Goal: Transaction & Acquisition: Purchase product/service

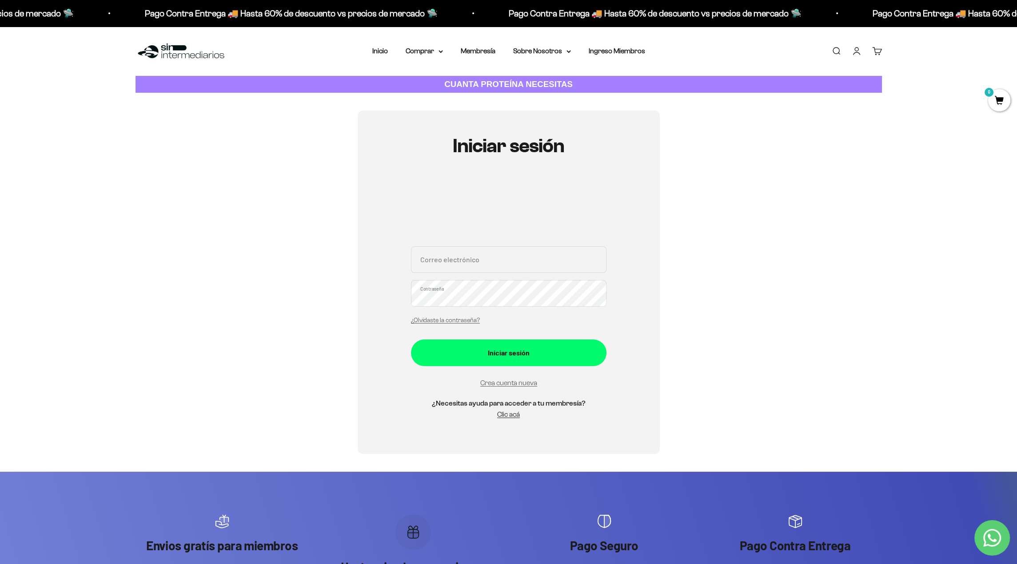
type input "njpolaniao@gmail.com"
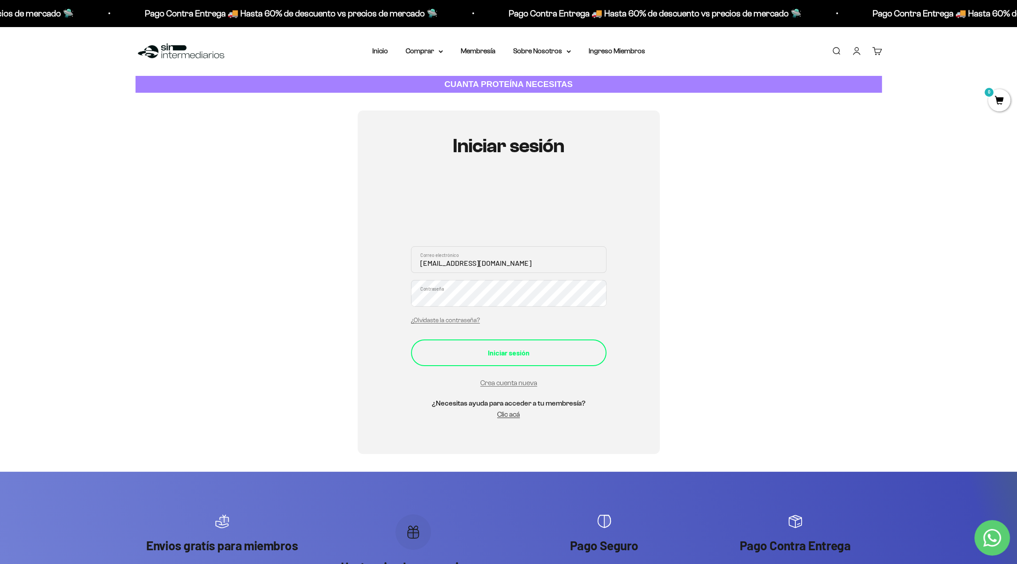
click at [528, 354] on div "Iniciar sesión" at bounding box center [509, 353] width 160 height 12
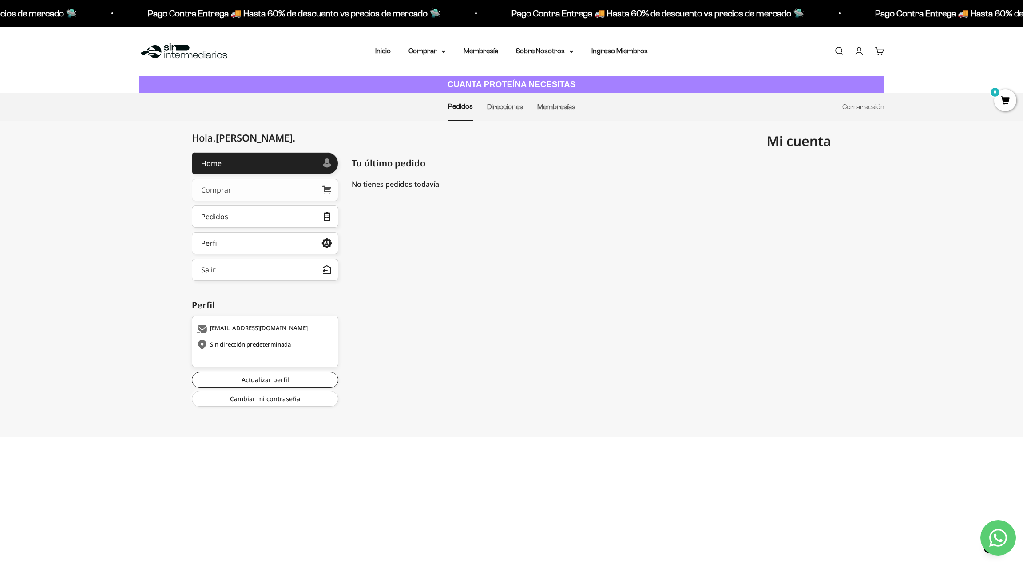
click at [259, 191] on link "Comprar" at bounding box center [265, 190] width 147 height 22
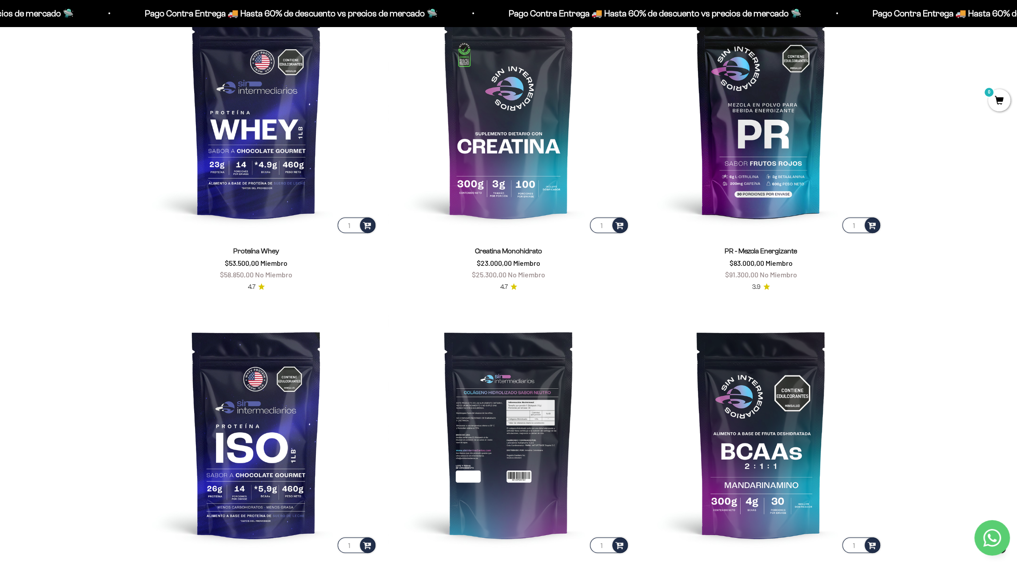
scroll to position [537, 0]
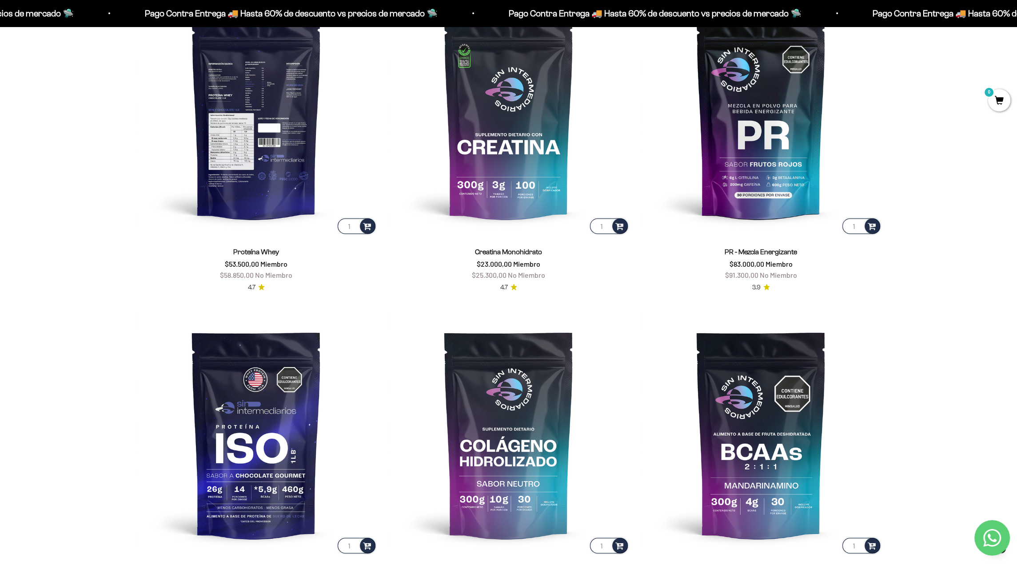
click at [260, 95] on img at bounding box center [256, 115] width 242 height 242
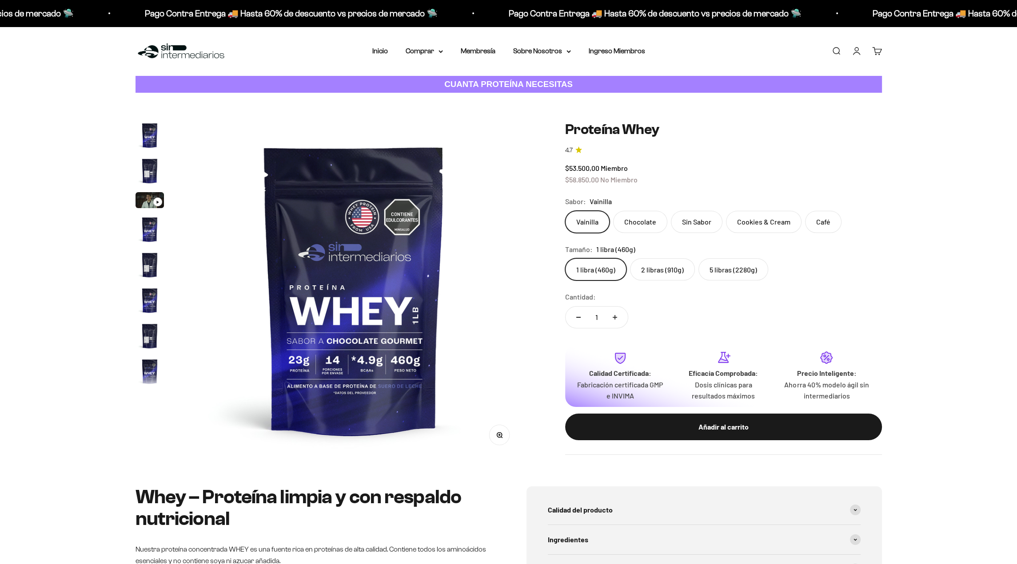
scroll to position [0, 5913]
click at [148, 172] on img "Ir al artículo 2" at bounding box center [149, 171] width 28 height 28
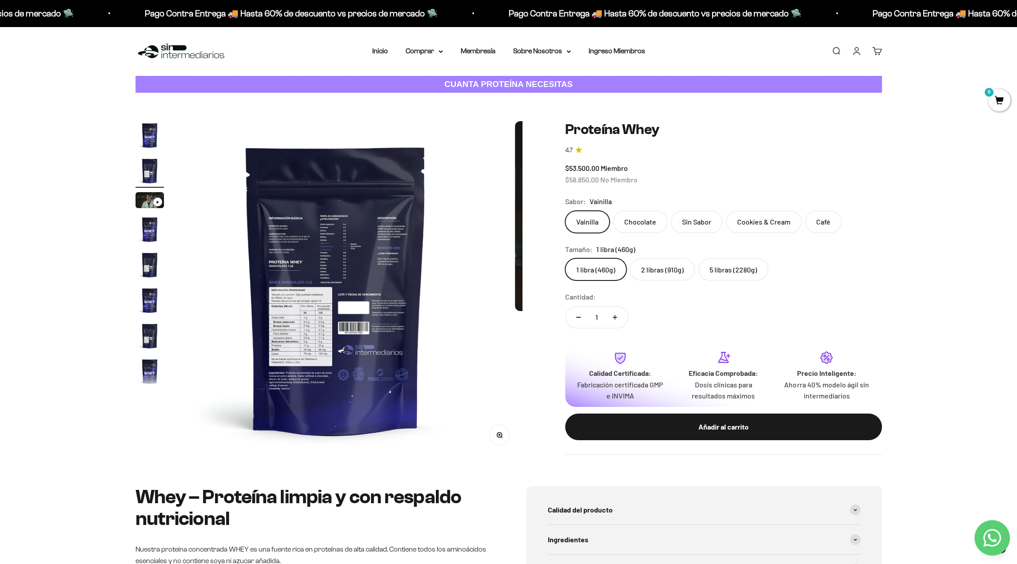
scroll to position [0, 348]
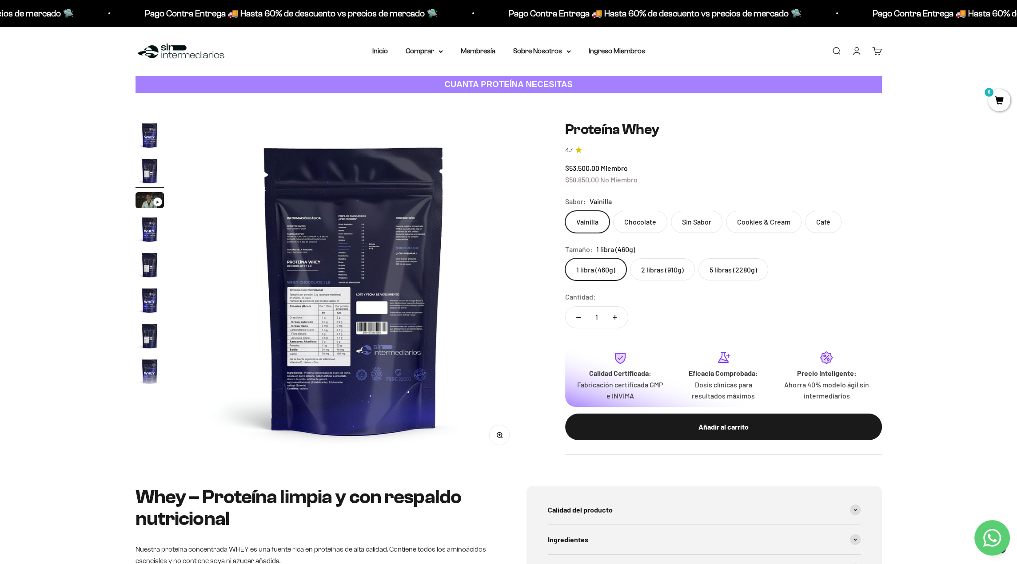
click at [332, 271] on img at bounding box center [353, 289] width 337 height 337
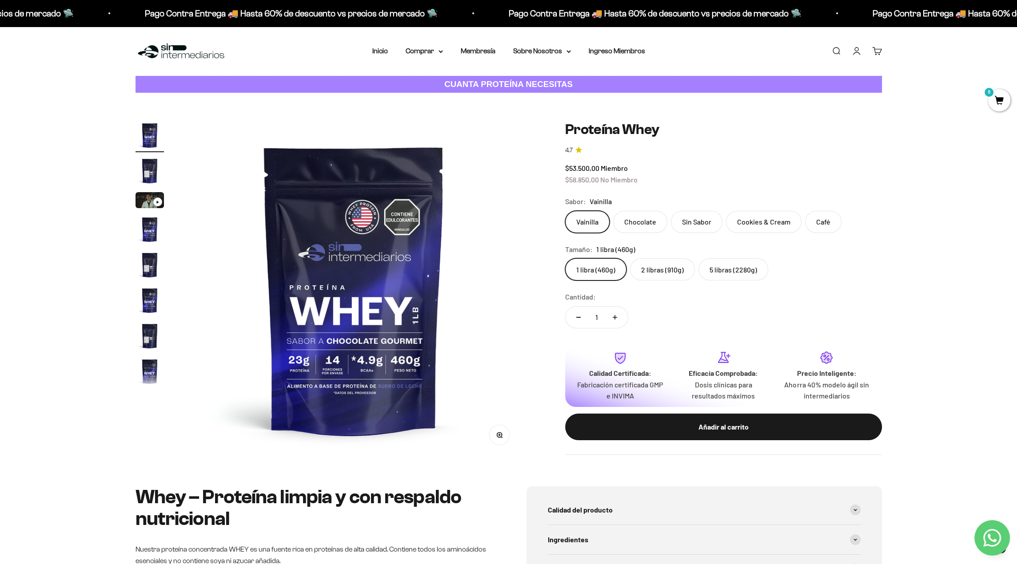
scroll to position [0, 0]
click at [332, 271] on img at bounding box center [353, 289] width 337 height 337
click at [147, 164] on img "Ir al artículo 2" at bounding box center [149, 171] width 28 height 28
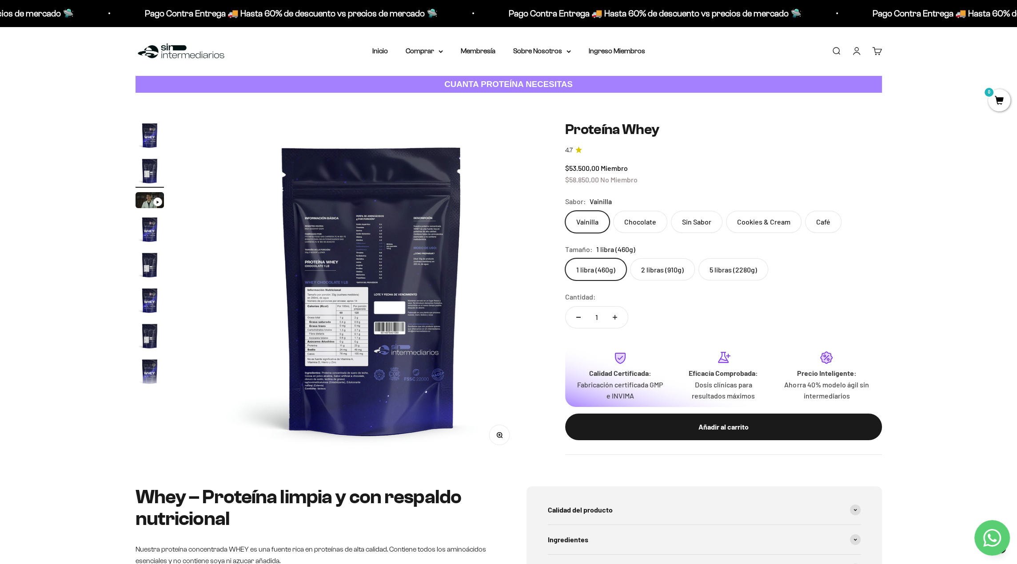
scroll to position [0, 348]
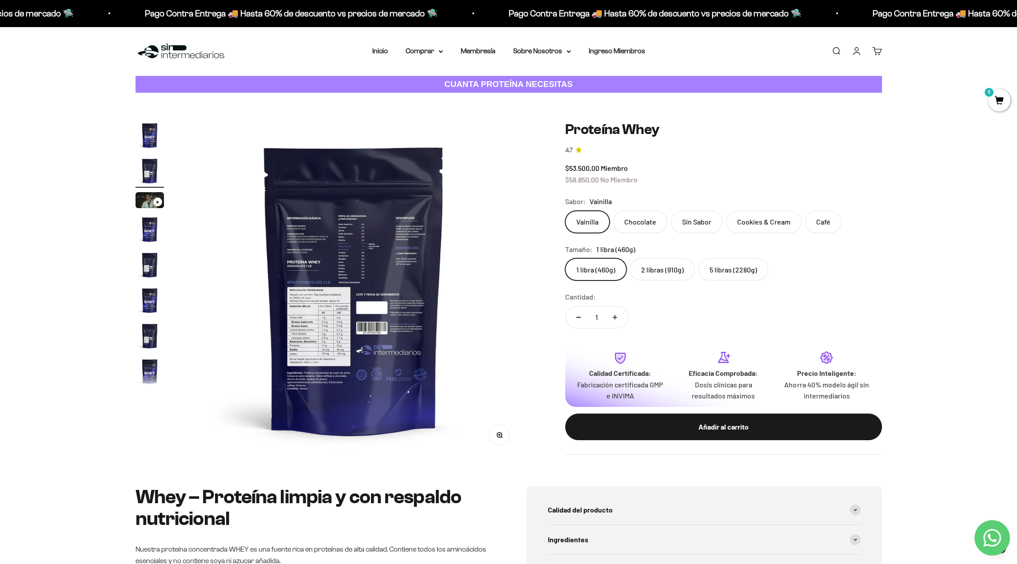
click at [502, 433] on icon "button" at bounding box center [499, 436] width 6 height 6
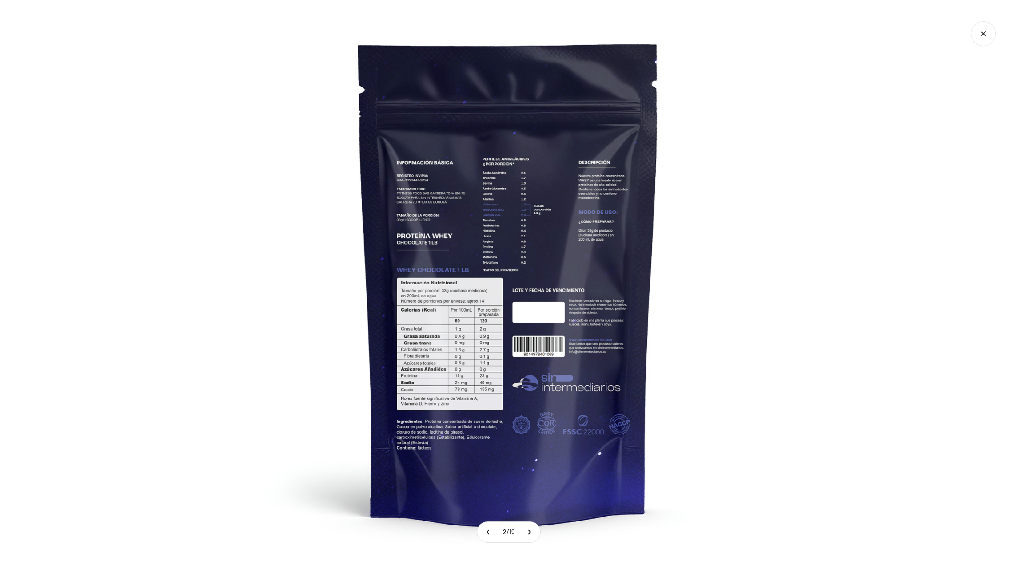
click at [265, 177] on img at bounding box center [508, 282] width 564 height 564
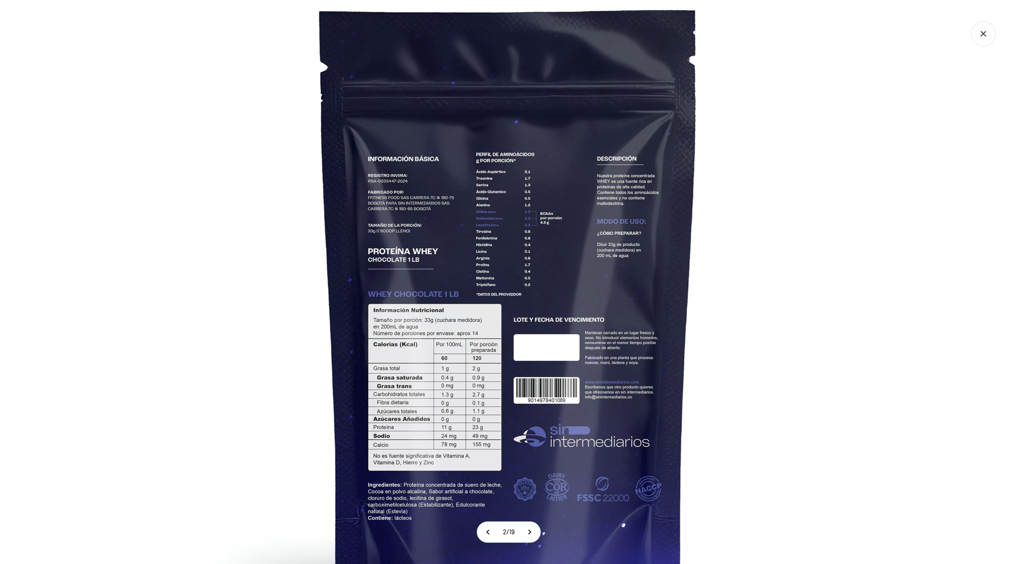
click at [254, 151] on img at bounding box center [508, 309] width 711 height 711
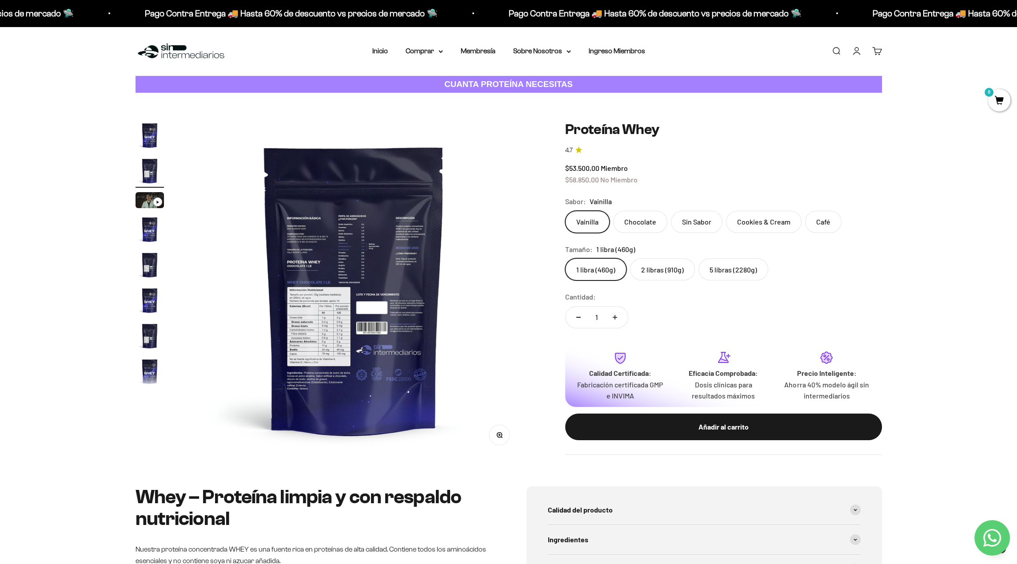
click at [145, 135] on img "Ir al artículo 1" at bounding box center [149, 135] width 28 height 28
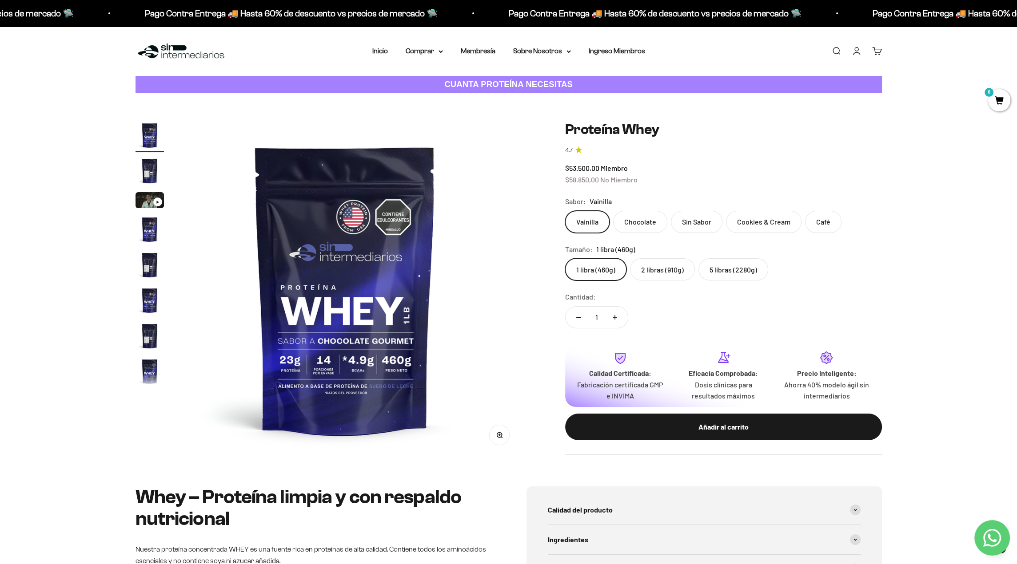
scroll to position [0, 0]
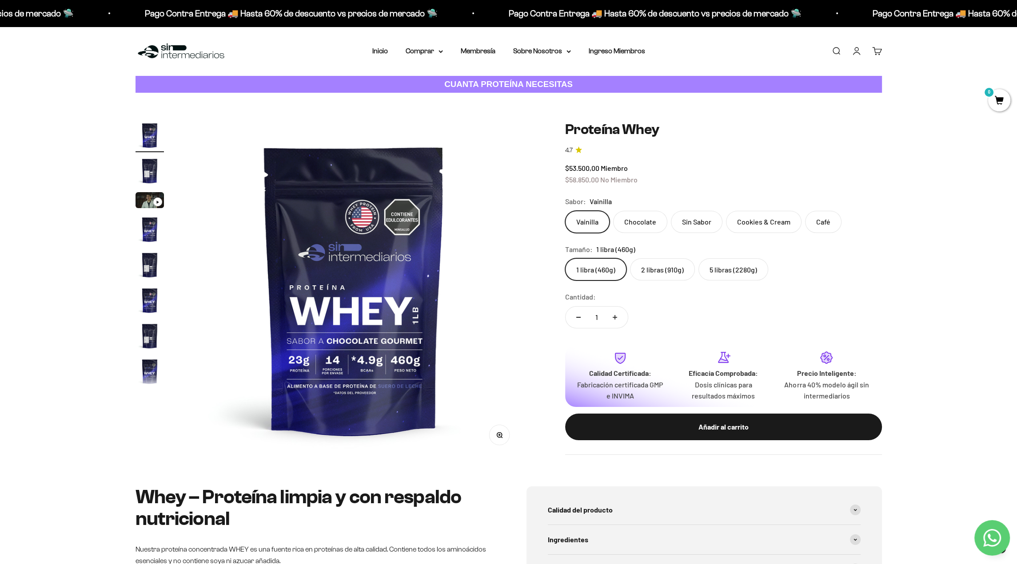
click at [735, 269] on label "5 libras (2280g)" at bounding box center [733, 269] width 70 height 22
click at [565, 258] on input "5 libras (2280g)" at bounding box center [564, 258] width 0 height 0
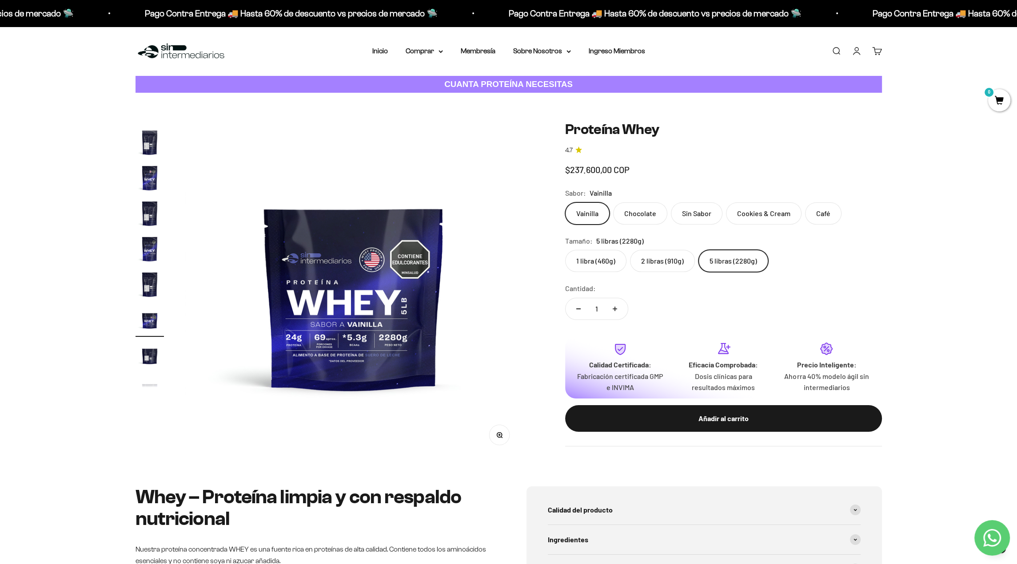
scroll to position [158, 0]
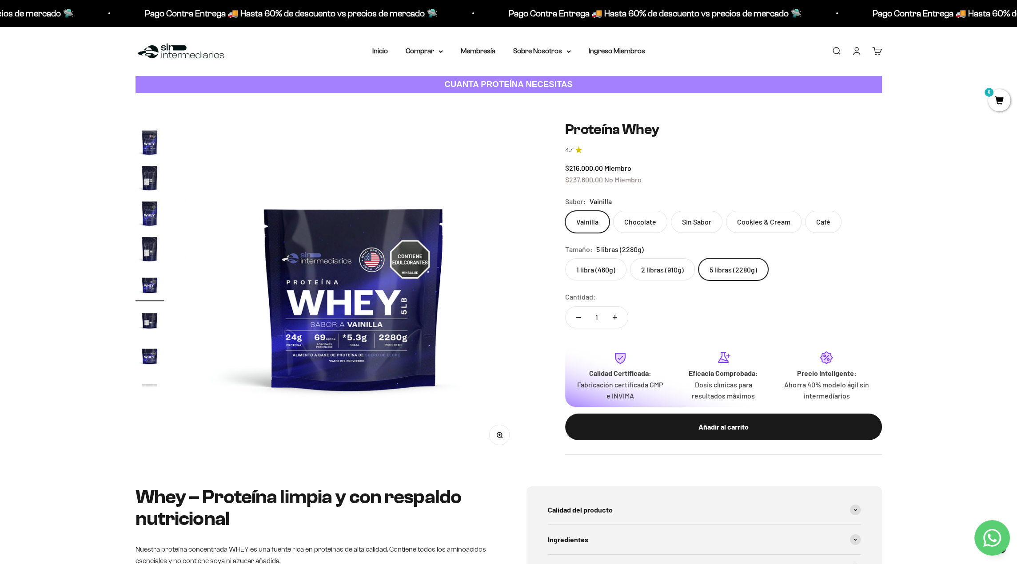
click at [994, 537] on icon "Contact us on WhatsApp" at bounding box center [992, 538] width 18 height 18
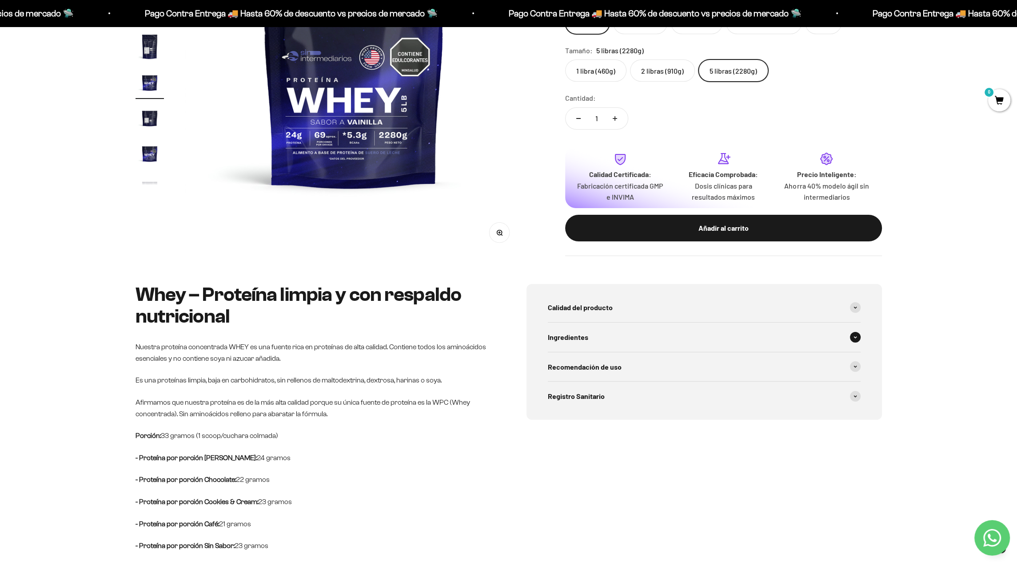
scroll to position [0, 0]
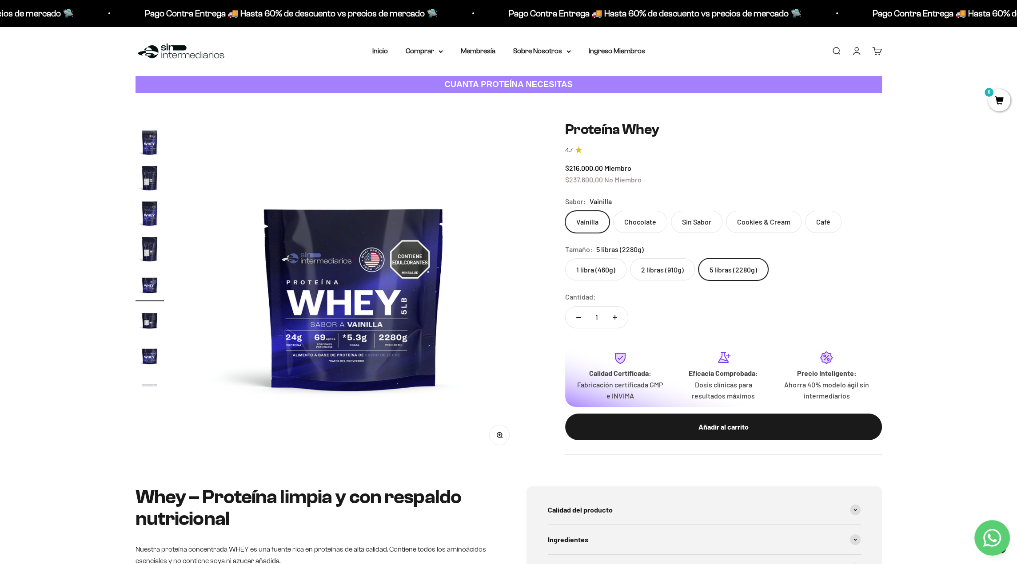
click at [640, 220] on label "Chocolate" at bounding box center [640, 222] width 54 height 22
click at [565, 211] on input "Chocolate" at bounding box center [564, 211] width 0 height 0
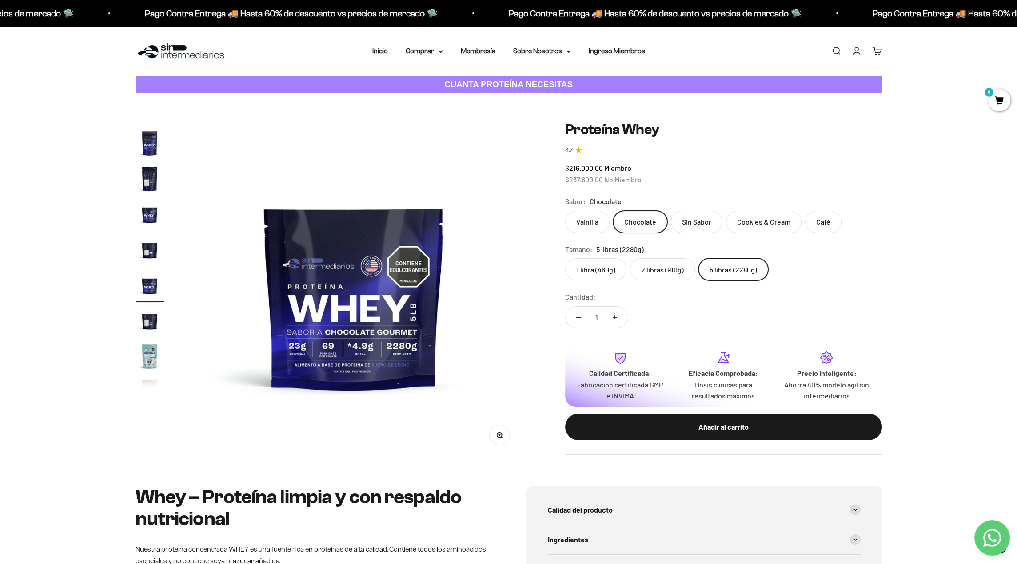
scroll to position [229, 0]
click at [698, 223] on label "Sin Sabor" at bounding box center [697, 222] width 52 height 22
click at [565, 211] on input "Sin Sabor" at bounding box center [564, 211] width 0 height 0
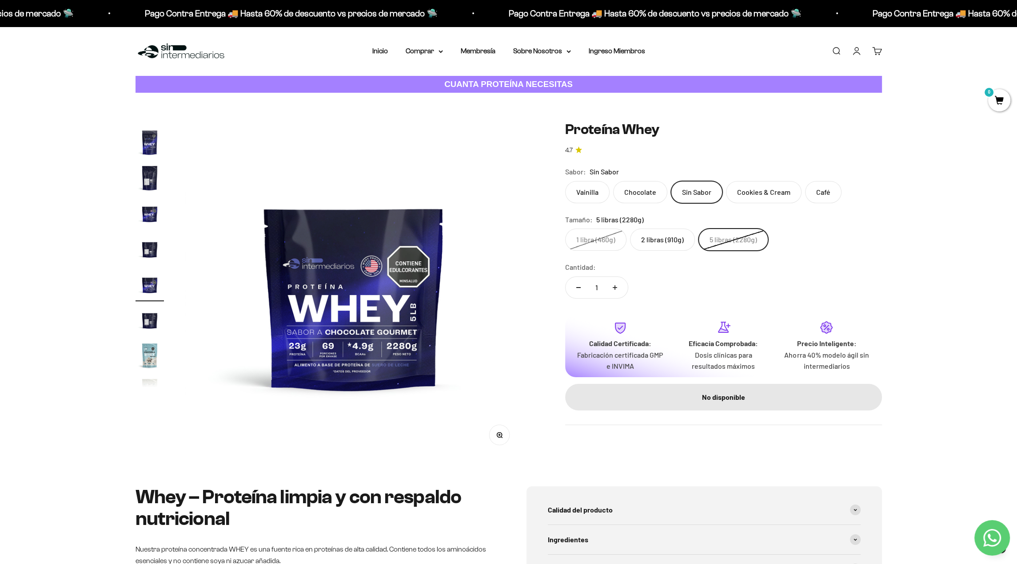
click at [759, 195] on label "Cookies & Cream" at bounding box center [763, 192] width 75 height 22
click at [565, 181] on input "Cookies & Cream" at bounding box center [564, 181] width 0 height 0
click at [827, 186] on label "Café" at bounding box center [823, 192] width 36 height 22
click at [565, 181] on input "Café" at bounding box center [564, 181] width 0 height 0
click at [593, 192] on label "Vainilla" at bounding box center [587, 192] width 44 height 22
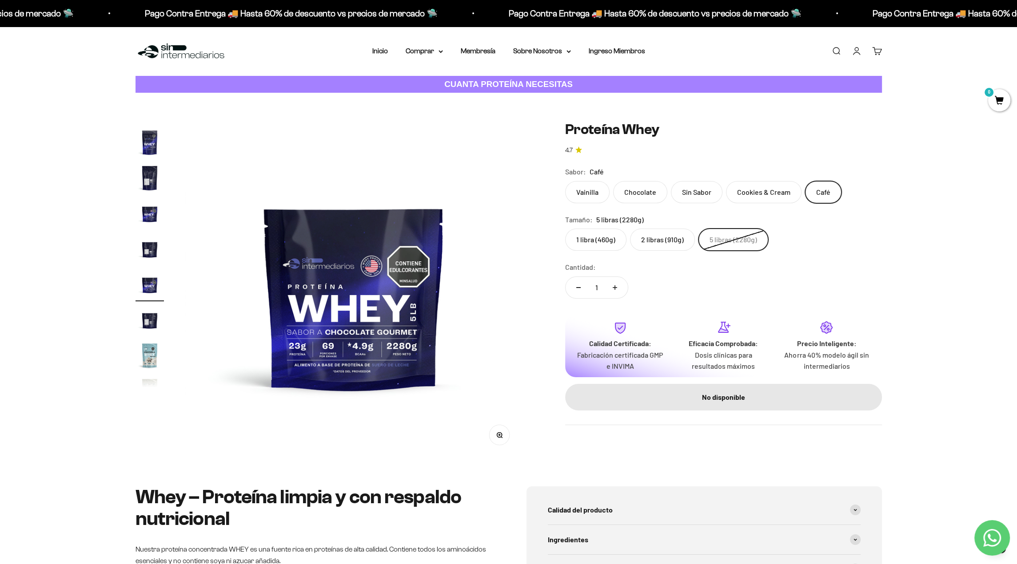
click at [565, 181] on input "Vainilla" at bounding box center [564, 181] width 0 height 0
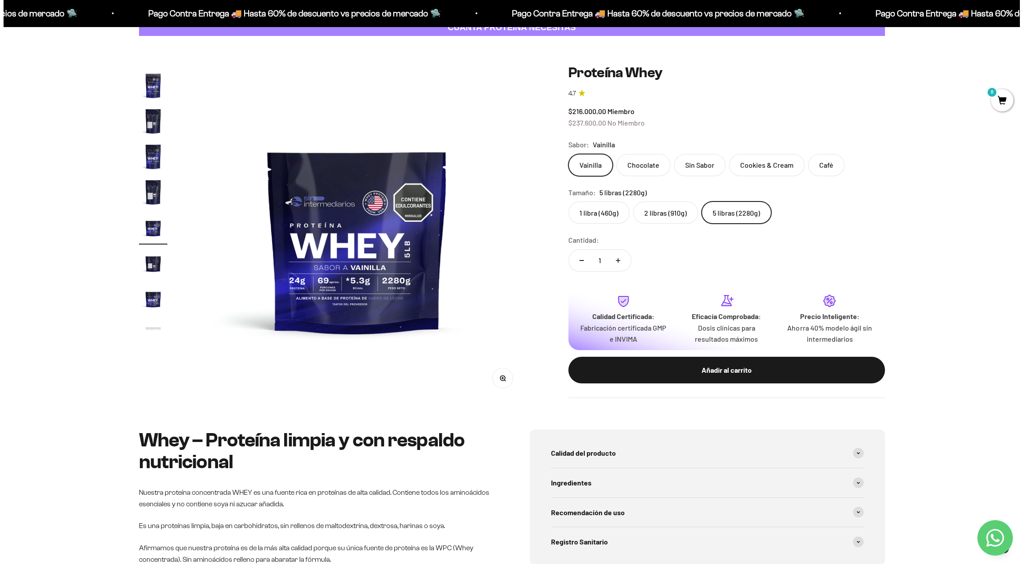
scroll to position [56, 0]
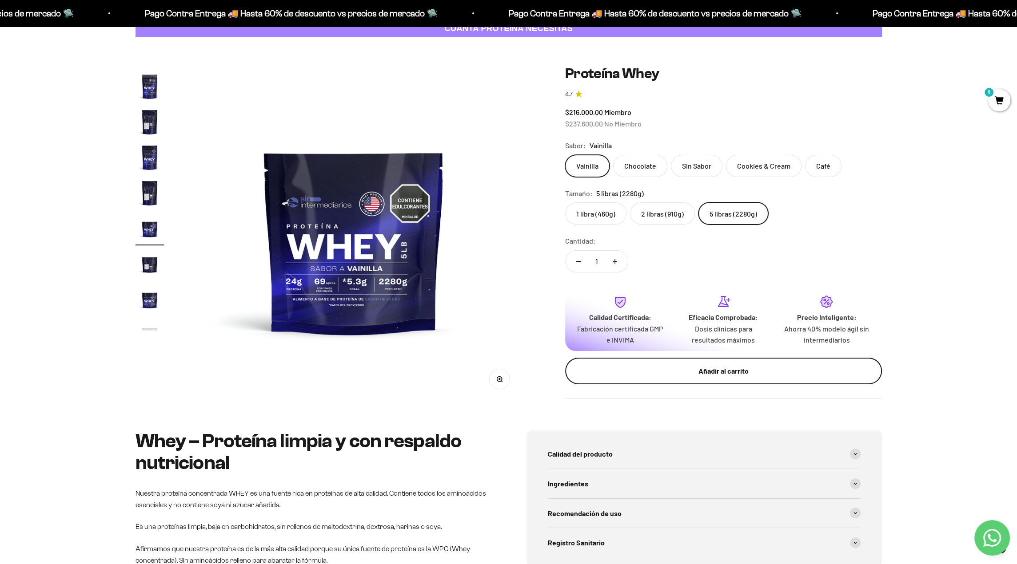
click at [742, 368] on div "Añadir al carrito" at bounding box center [723, 372] width 281 height 12
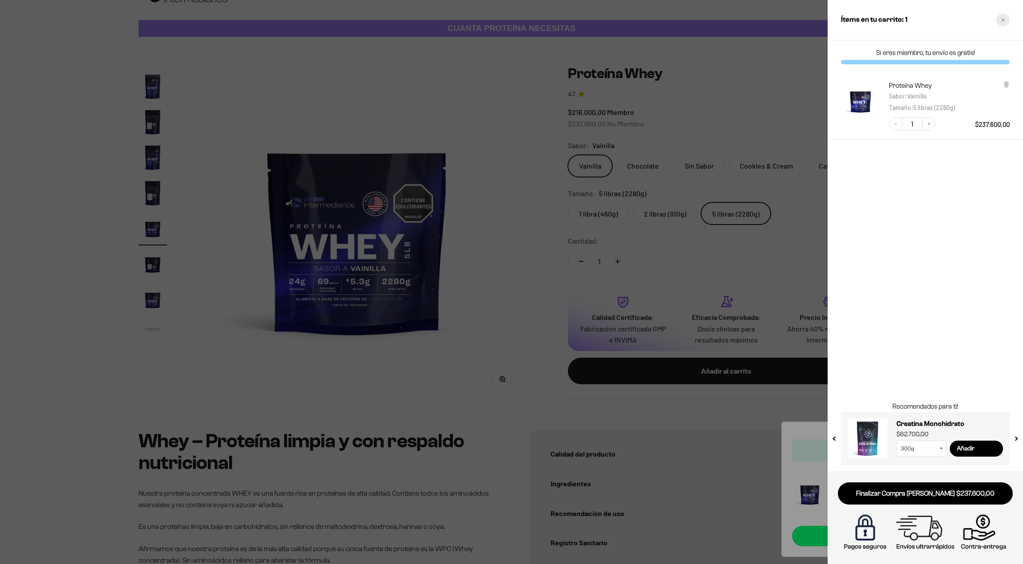
click at [1003, 17] on div "Close cart" at bounding box center [1003, 19] width 13 height 13
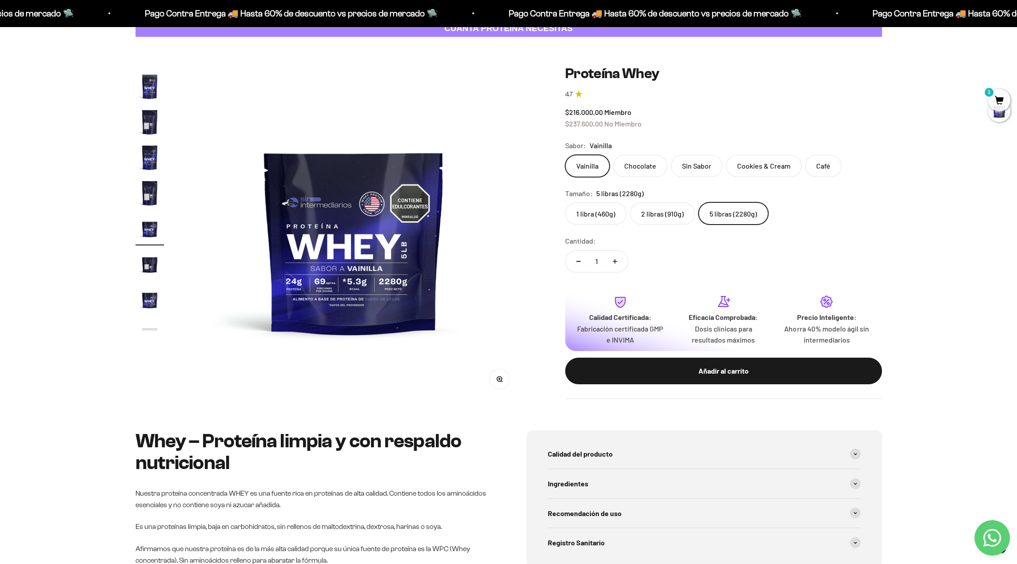
click at [998, 94] on span "1" at bounding box center [999, 100] width 22 height 22
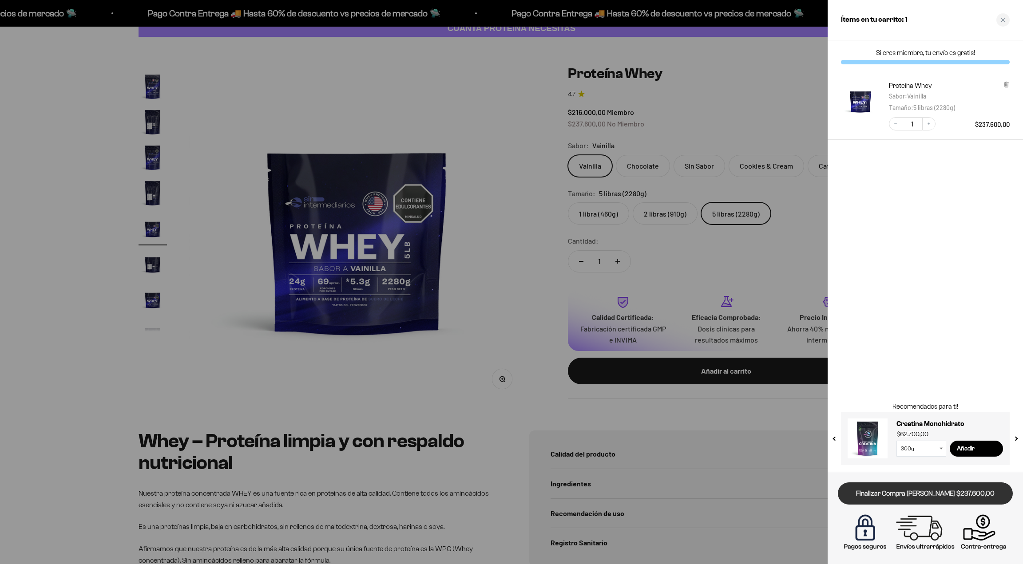
click at [926, 493] on link "Finalizar Compra [PERSON_NAME] $237.600,00" at bounding box center [925, 494] width 175 height 23
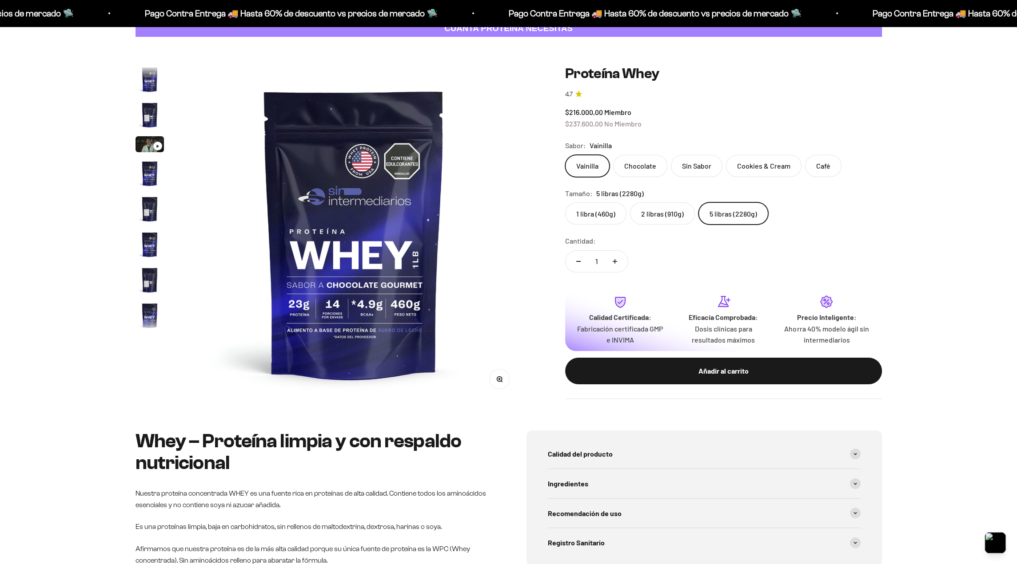
scroll to position [158, 0]
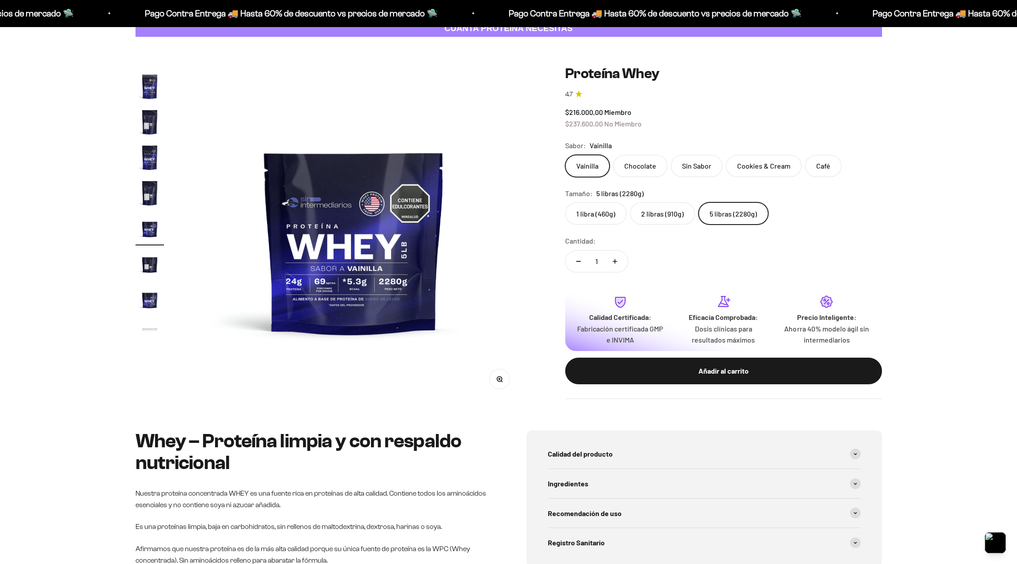
click at [762, 167] on label "Cookies & Cream" at bounding box center [763, 166] width 75 height 22
click at [565, 155] on input "Cookies & Cream" at bounding box center [564, 155] width 0 height 0
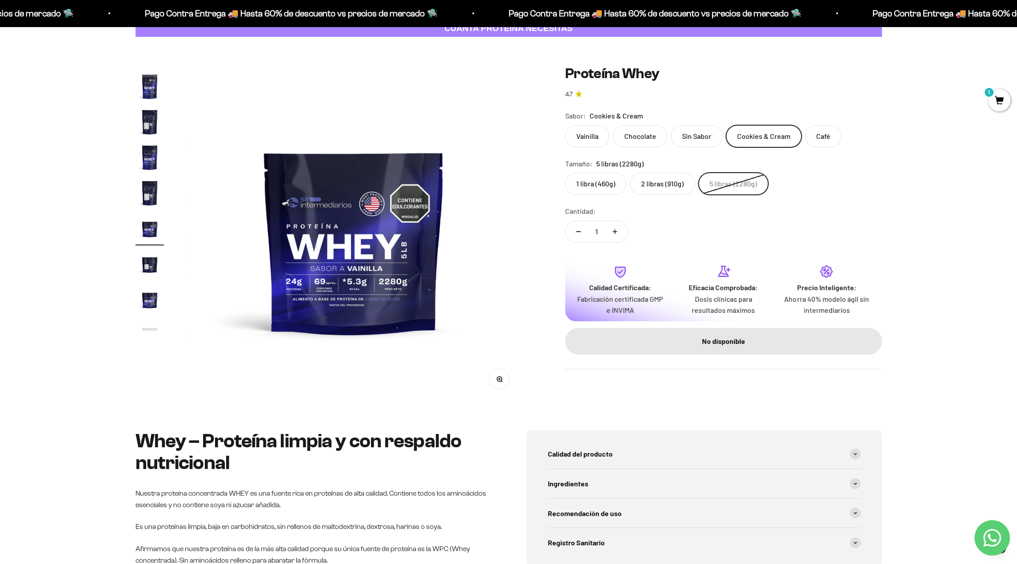
click at [596, 184] on label "1 libra (460g)" at bounding box center [595, 184] width 61 height 22
click at [565, 173] on input "1 libra (460g)" at bounding box center [564, 172] width 0 height 0
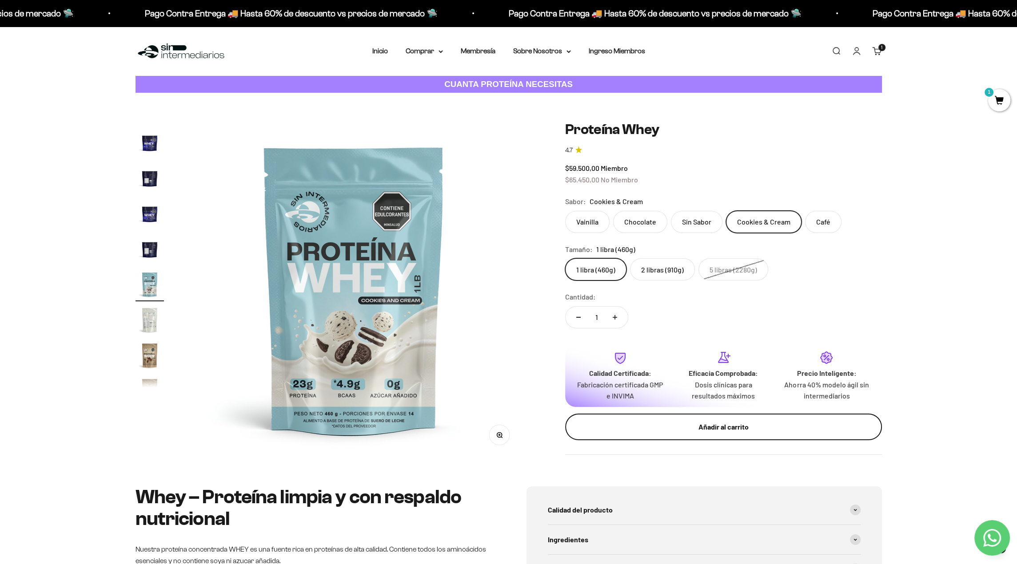
click at [721, 419] on button "Añadir al carrito" at bounding box center [723, 427] width 317 height 27
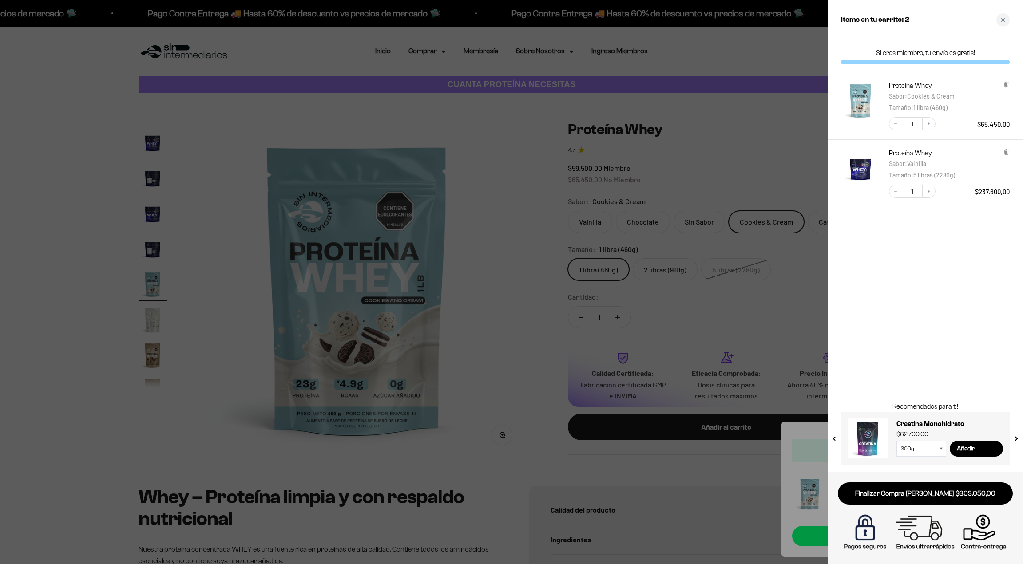
click at [590, 227] on div at bounding box center [511, 282] width 1023 height 564
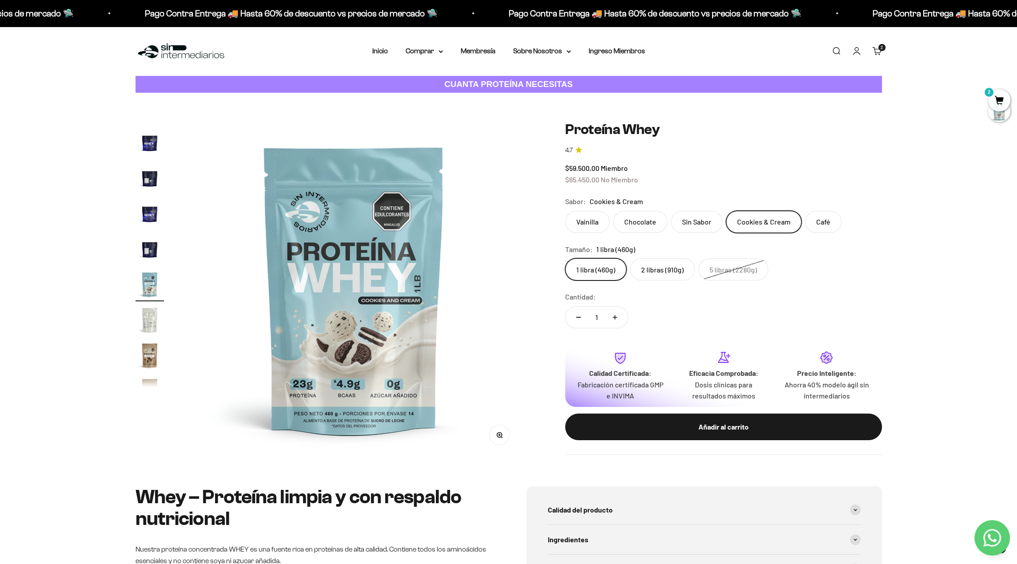
click at [590, 227] on label "Vainilla" at bounding box center [587, 222] width 44 height 22
click at [565, 211] on input "Vainilla" at bounding box center [564, 211] width 0 height 0
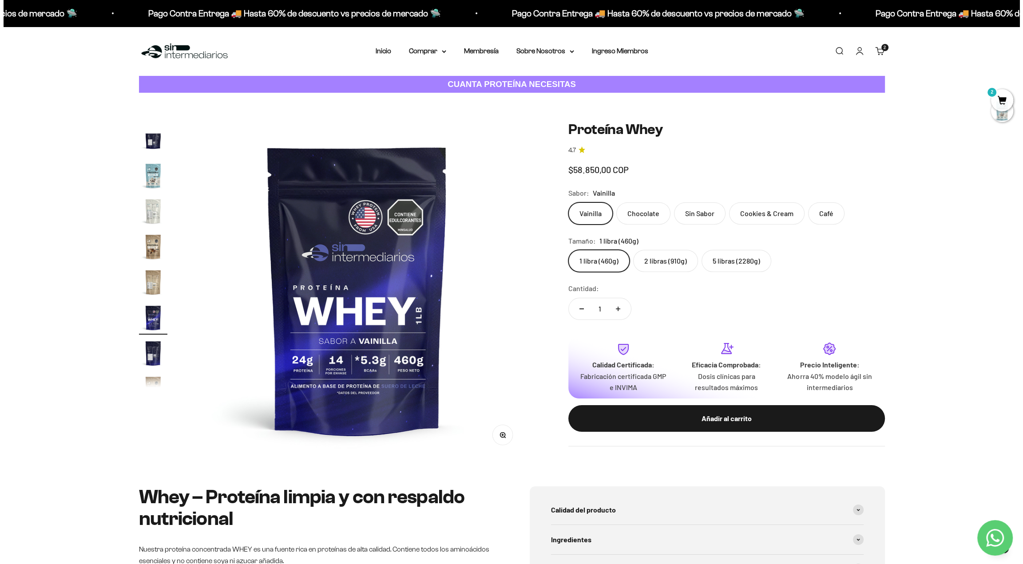
scroll to position [427, 0]
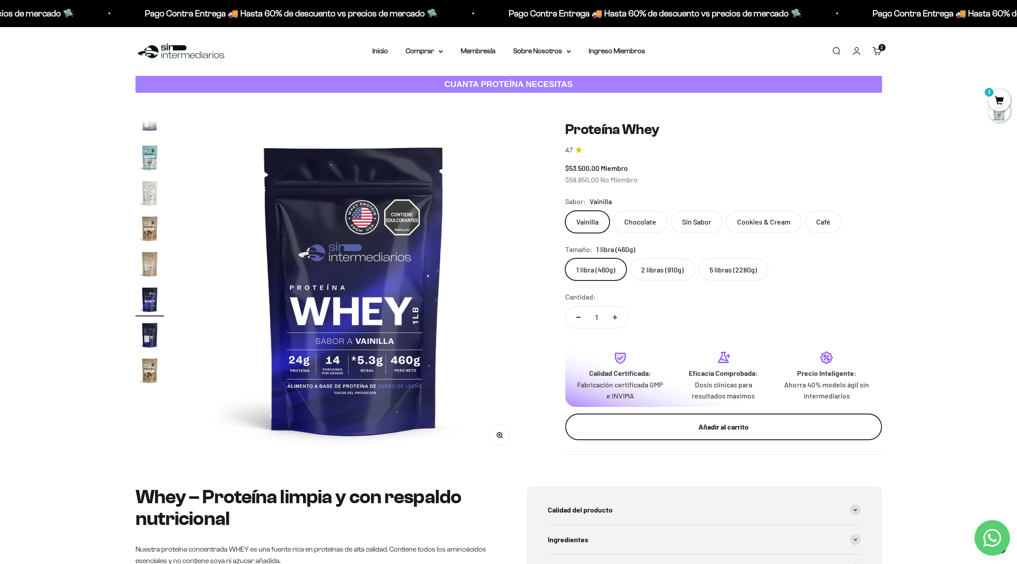
click at [688, 422] on div "Añadir al carrito" at bounding box center [723, 427] width 281 height 12
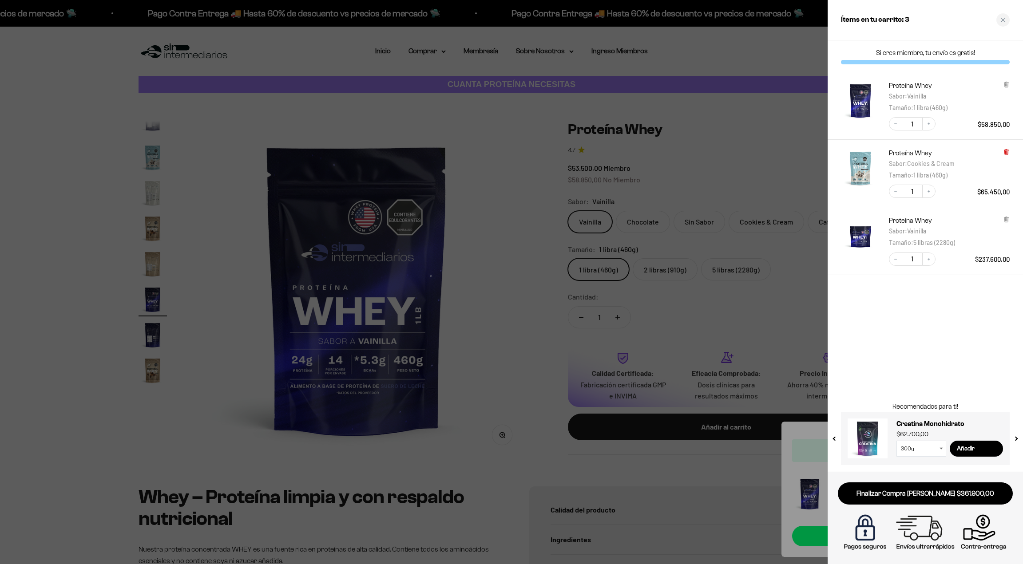
click at [1007, 151] on icon at bounding box center [1007, 152] width 4 height 4
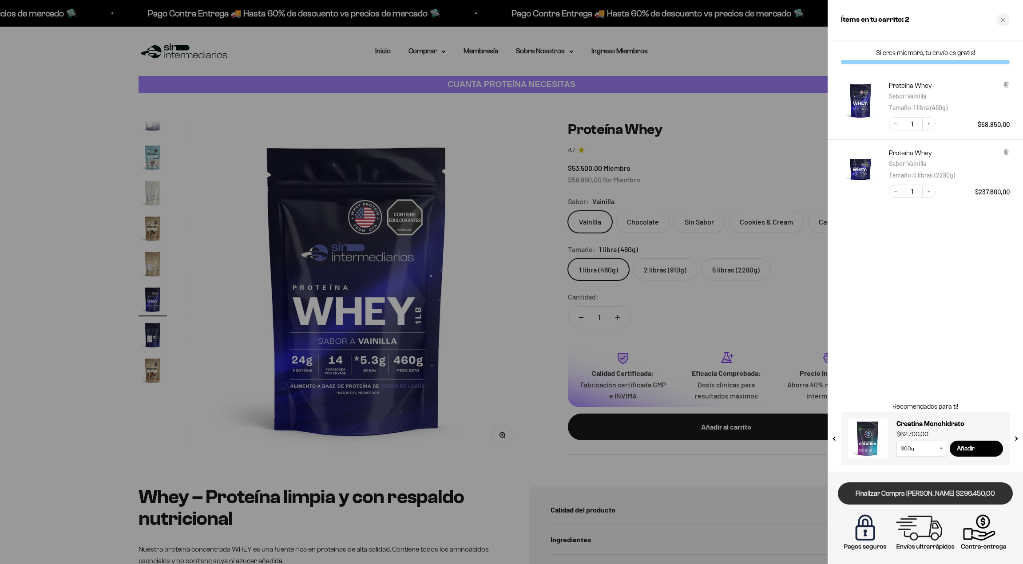
click at [936, 494] on link "Finalizar Compra Segura $296.450,00" at bounding box center [925, 494] width 175 height 23
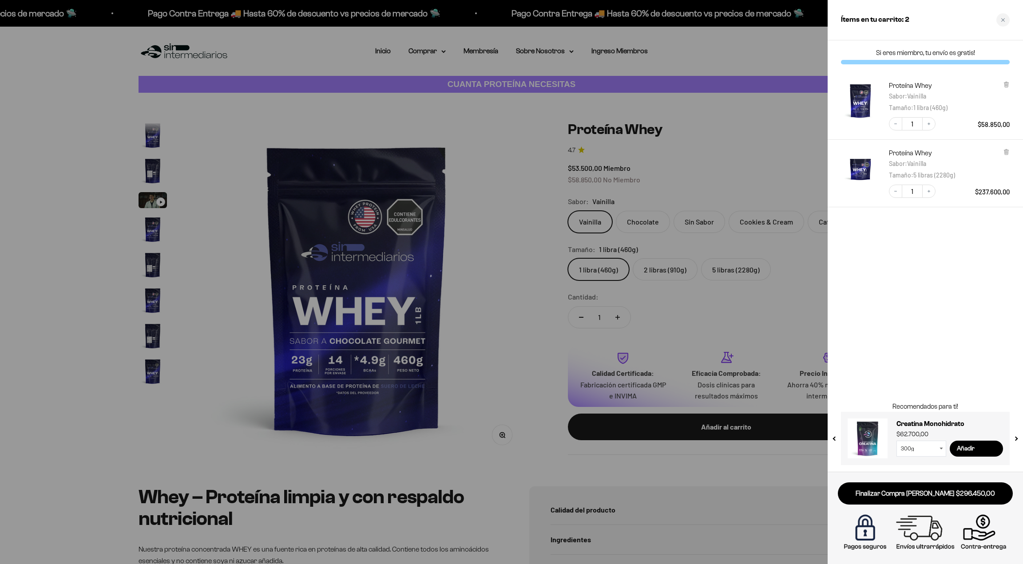
scroll to position [427, 0]
click at [1007, 83] on icon at bounding box center [1007, 85] width 4 height 4
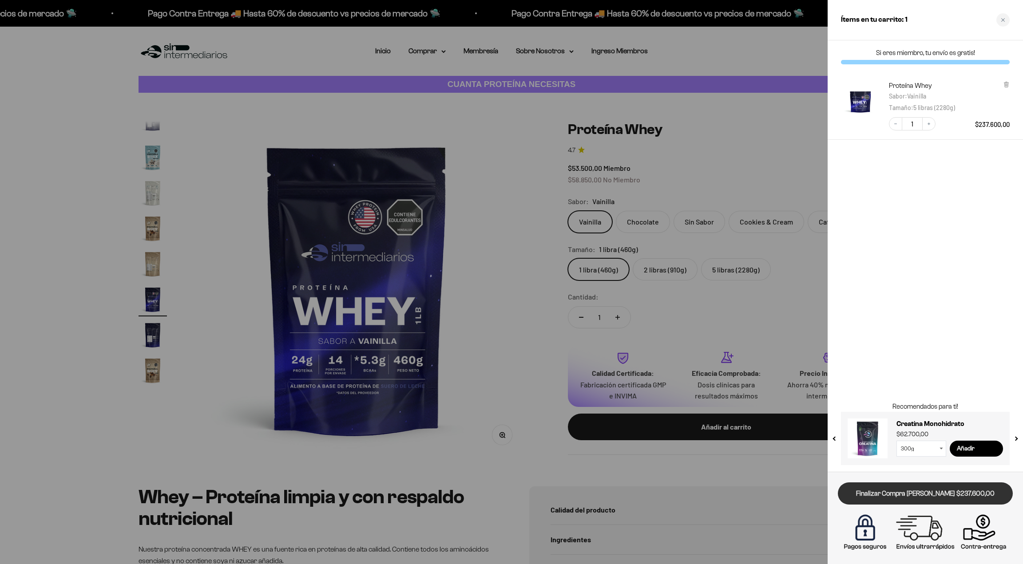
click at [918, 495] on link "Finalizar Compra [PERSON_NAME] $237.600,00" at bounding box center [925, 494] width 175 height 23
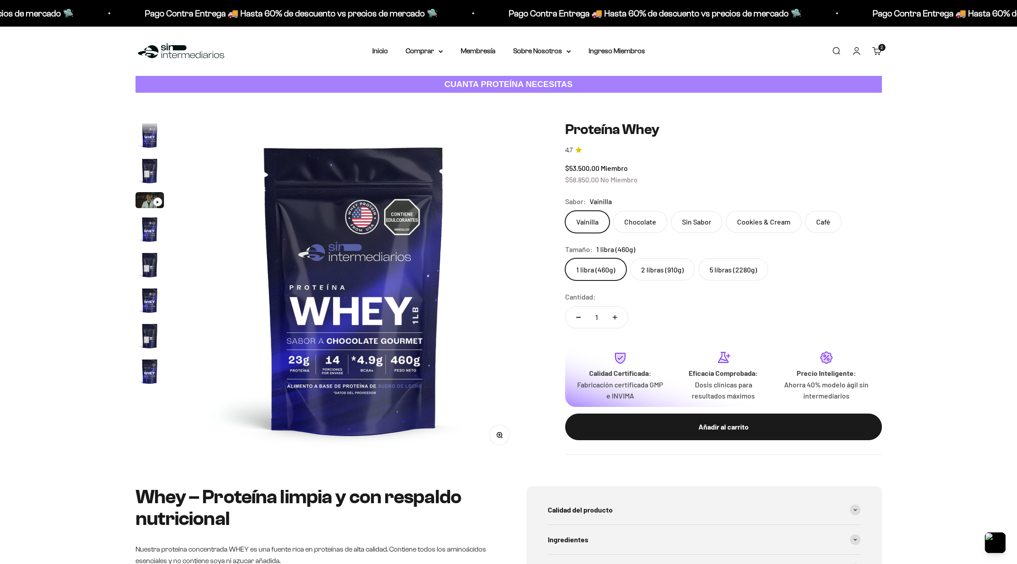
drag, startPoint x: 0, startPoint y: 0, endPoint x: 880, endPoint y: 47, distance: 881.0
click at [880, 47] on span "2" at bounding box center [881, 47] width 2 height 4
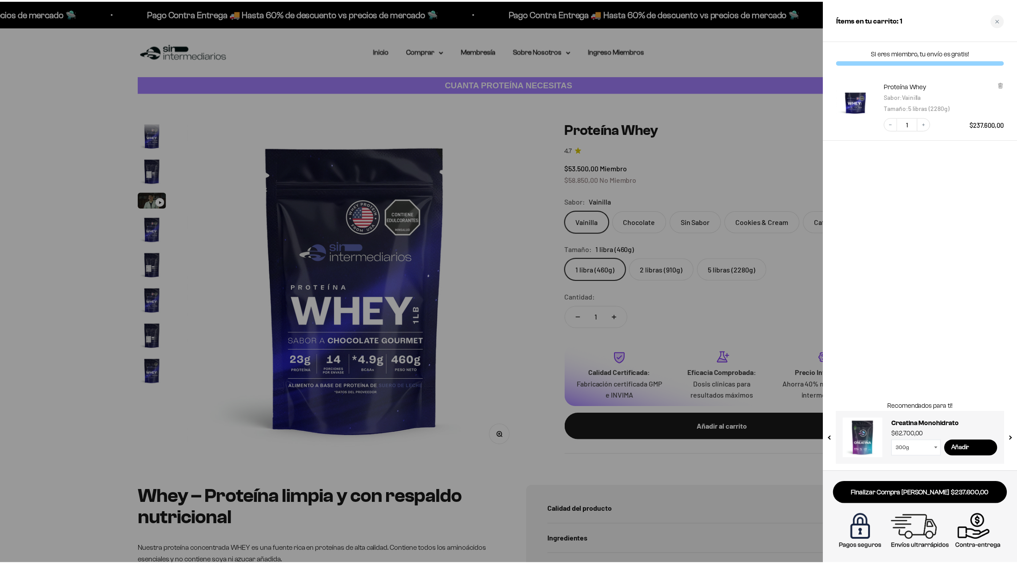
scroll to position [427, 0]
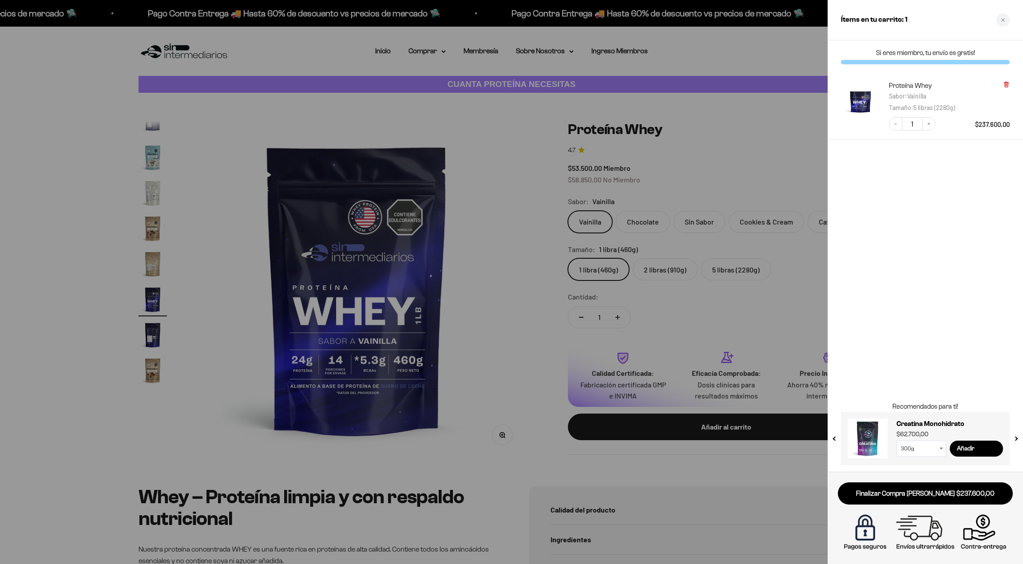
click at [1006, 87] on icon at bounding box center [1006, 84] width 7 height 7
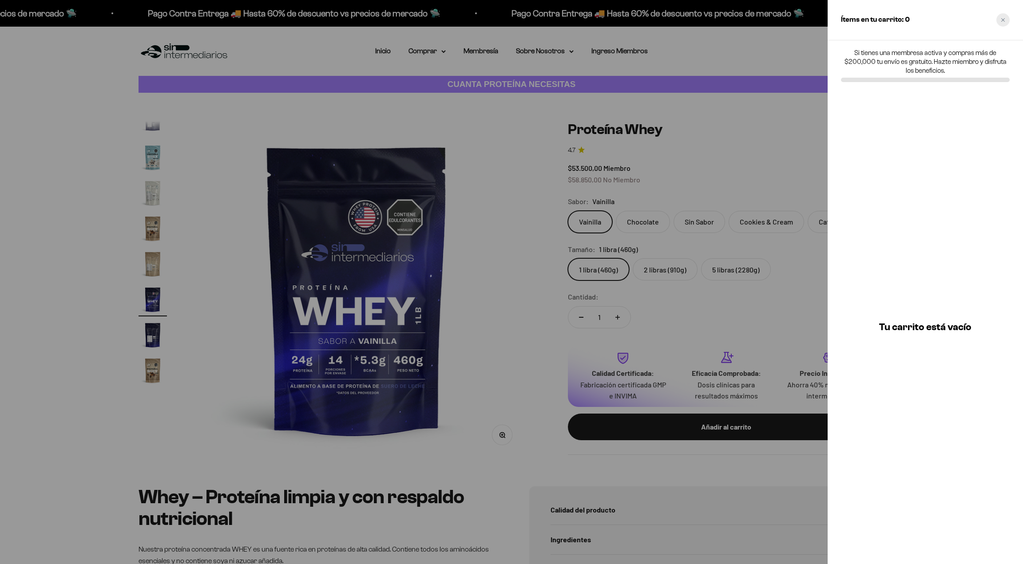
click at [1005, 21] on icon "Close cart" at bounding box center [1003, 20] width 4 height 4
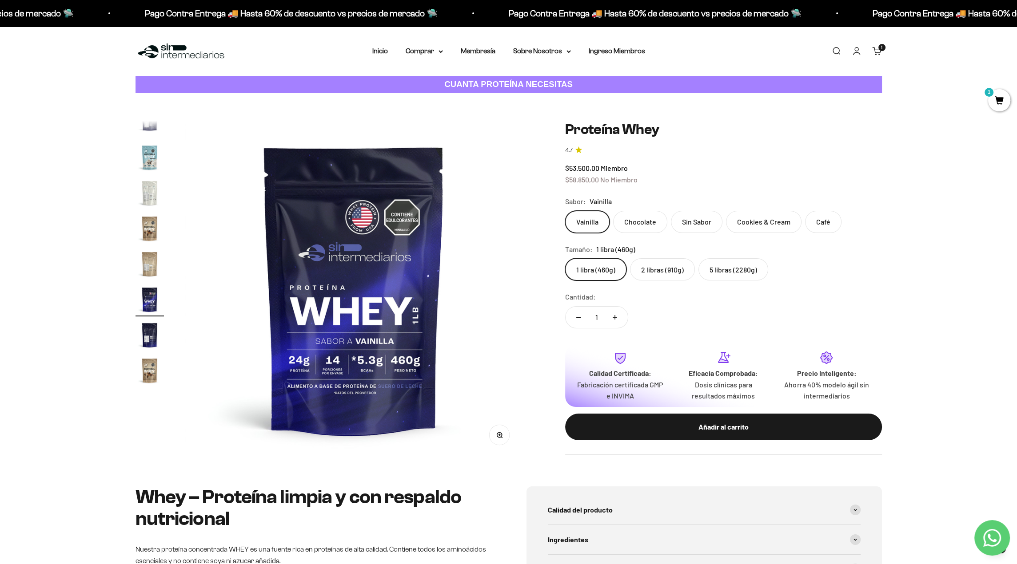
click at [878, 46] on link "Carrito 1" at bounding box center [877, 51] width 10 height 10
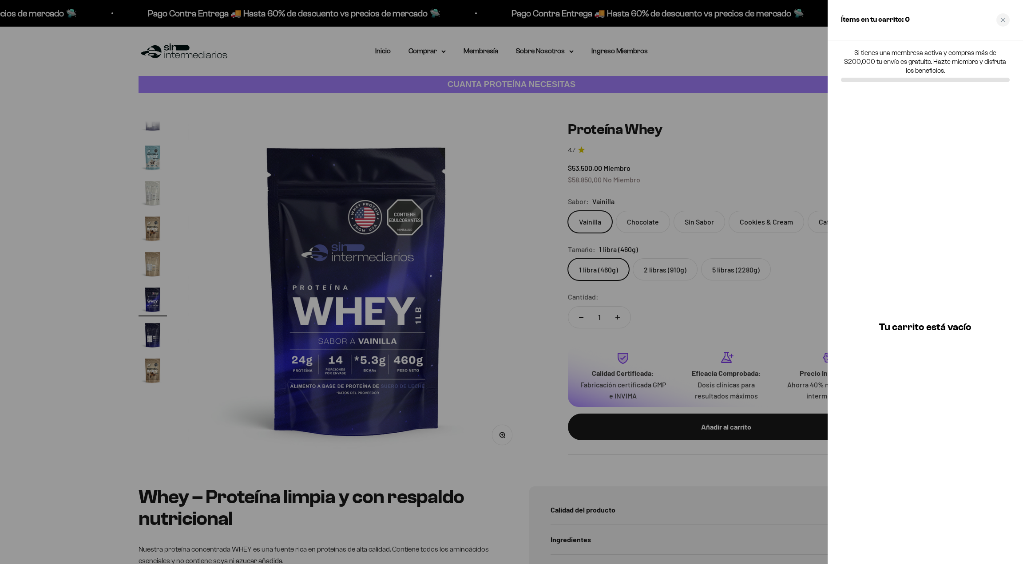
click at [699, 164] on div at bounding box center [511, 282] width 1023 height 564
